Goal: Entertainment & Leisure: Consume media (video, audio)

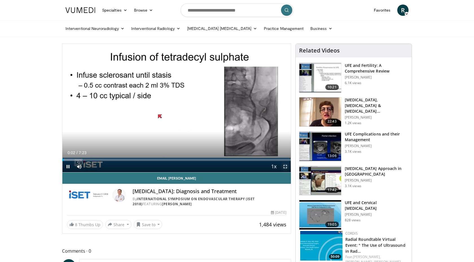
click at [286, 167] on span "Video Player" at bounding box center [285, 166] width 11 height 11
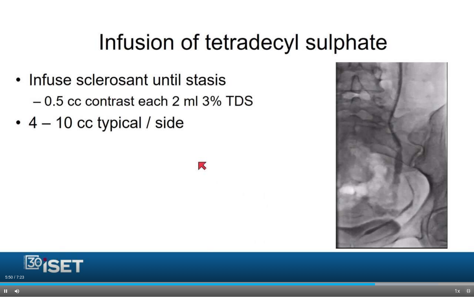
click at [470, 262] on span "Video Player" at bounding box center [468, 290] width 11 height 11
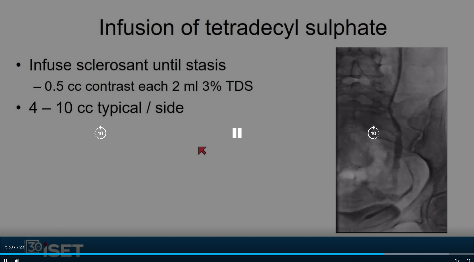
scroll to position [34, 0]
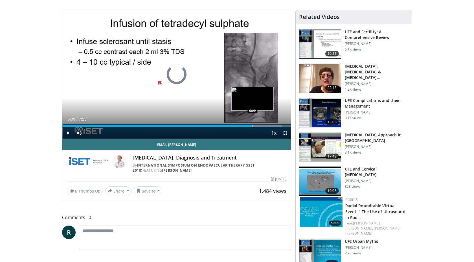
click at [253, 126] on div "Progress Bar" at bounding box center [253, 126] width 1 height 2
click at [251, 127] on div "Progress Bar" at bounding box center [251, 126] width 1 height 2
